Goal: Task Accomplishment & Management: Manage account settings

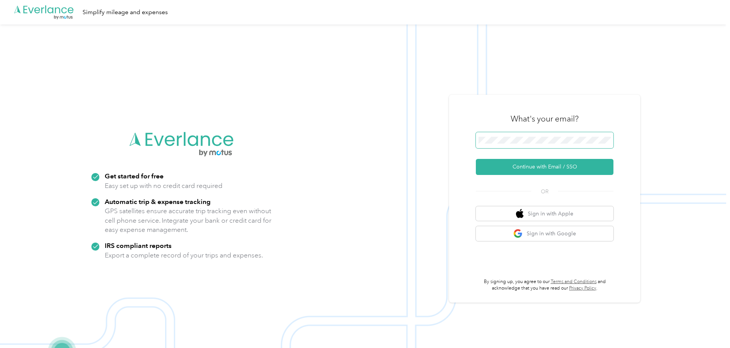
click at [476, 159] on button "Continue with Email / SSO" at bounding box center [545, 167] width 138 height 16
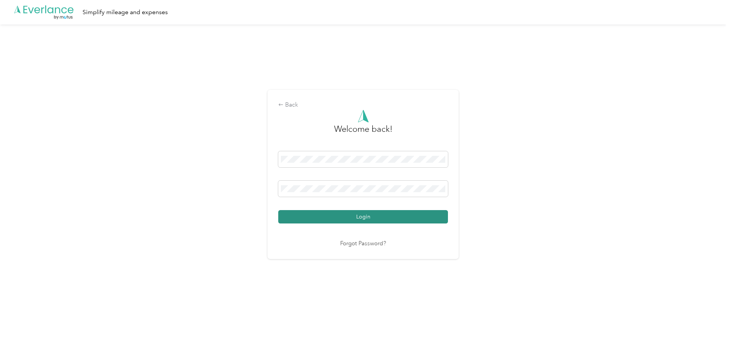
click at [362, 214] on button "Login" at bounding box center [363, 216] width 170 height 13
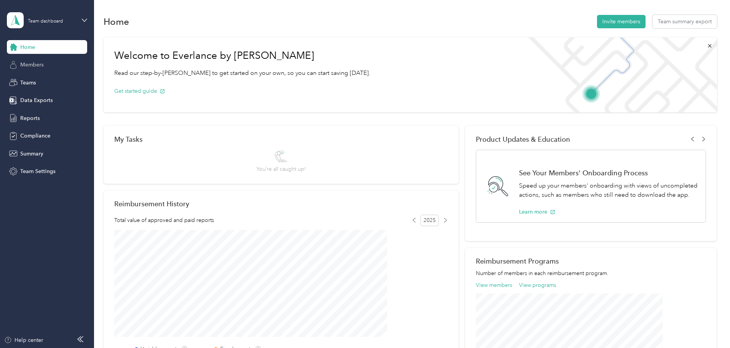
click at [35, 65] on span "Members" at bounding box center [31, 65] width 23 height 8
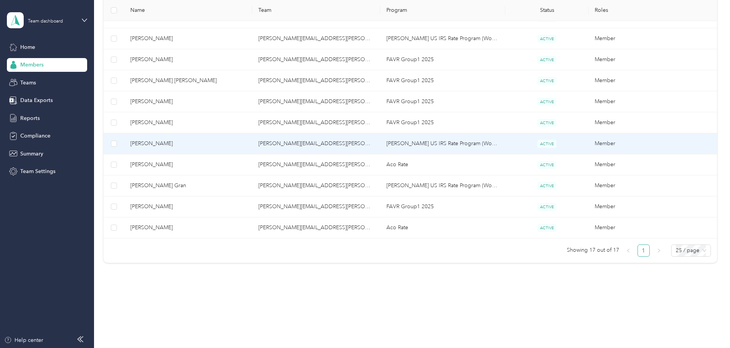
scroll to position [324, 0]
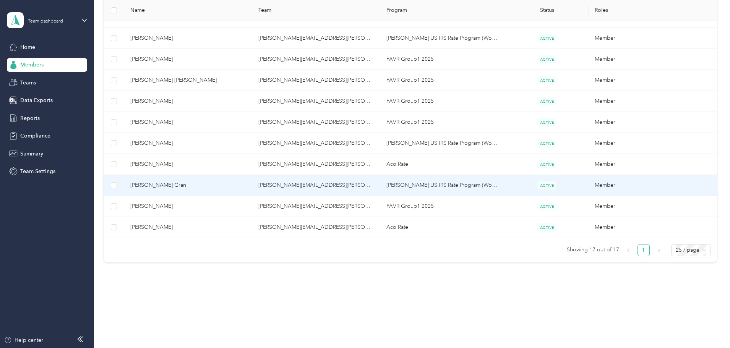
click at [211, 185] on span "[PERSON_NAME] Gran" at bounding box center [188, 185] width 116 height 8
